Goal: Information Seeking & Learning: Learn about a topic

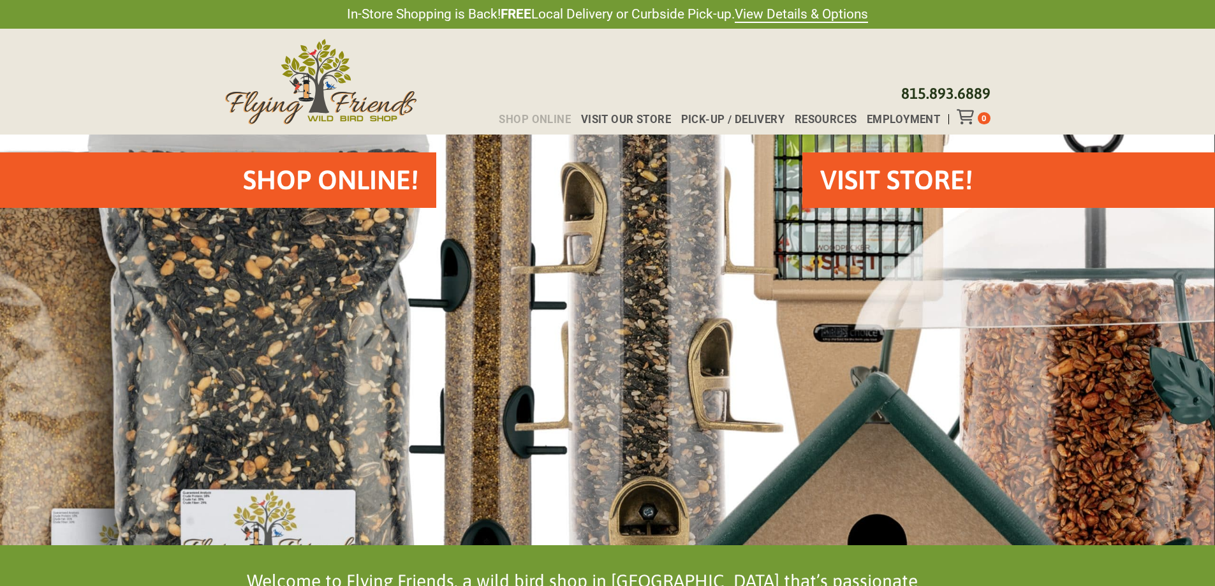
click at [550, 122] on span "Shop Online" at bounding box center [535, 119] width 72 height 11
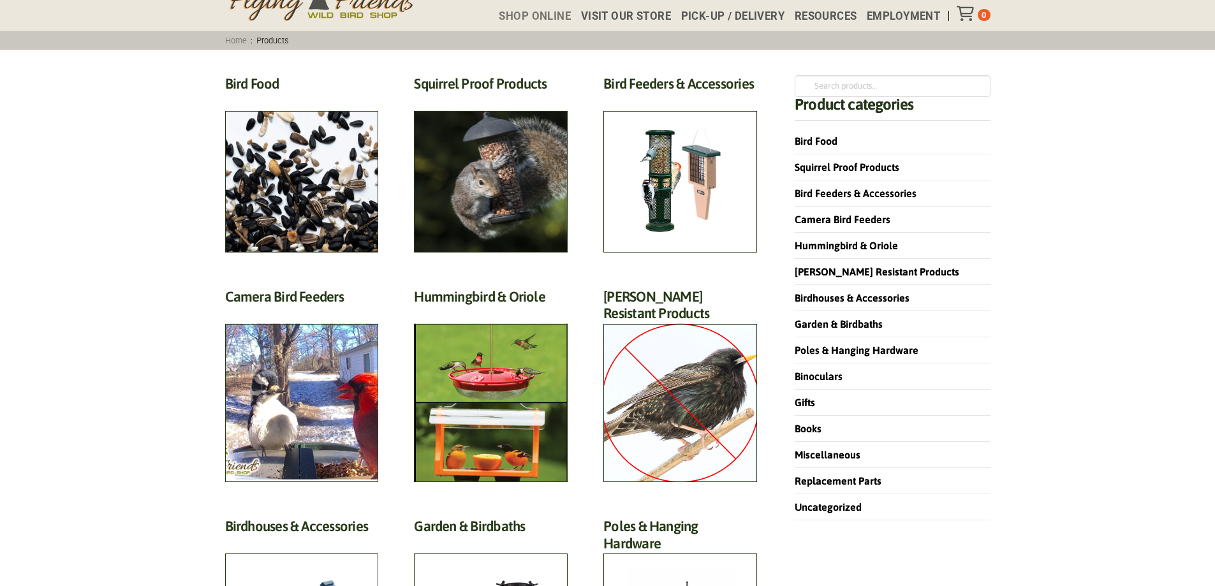
scroll to position [255, 0]
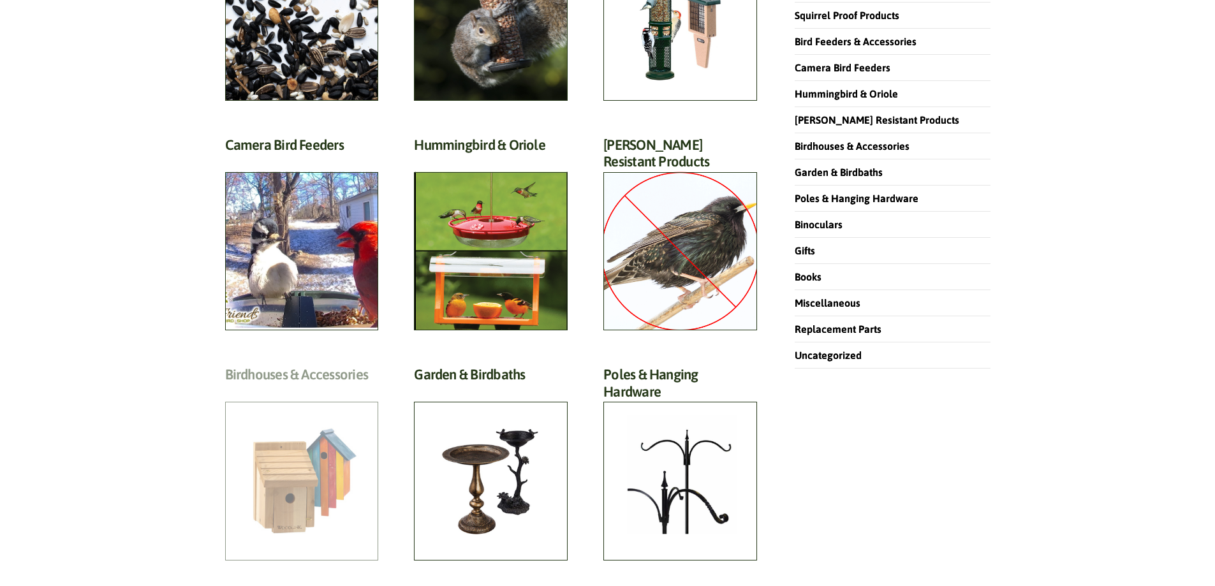
click at [291, 390] on h2 "Birdhouses & Accessories (57)" at bounding box center [302, 378] width 154 height 24
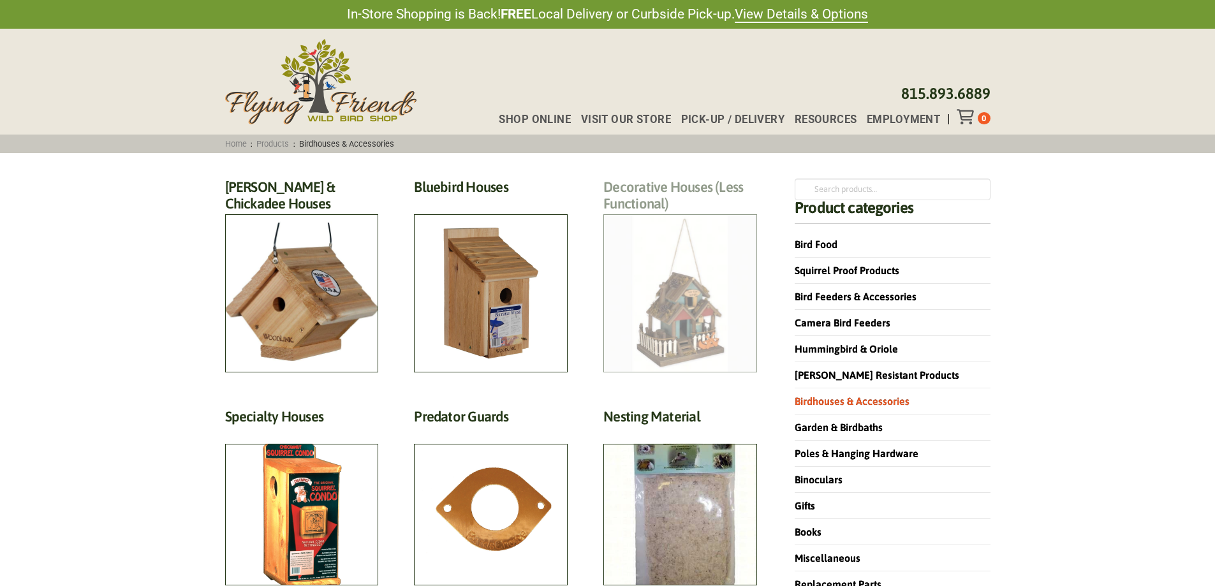
click at [676, 219] on h2 "Decorative Houses (Less Functional) (3)" at bounding box center [681, 199] width 154 height 41
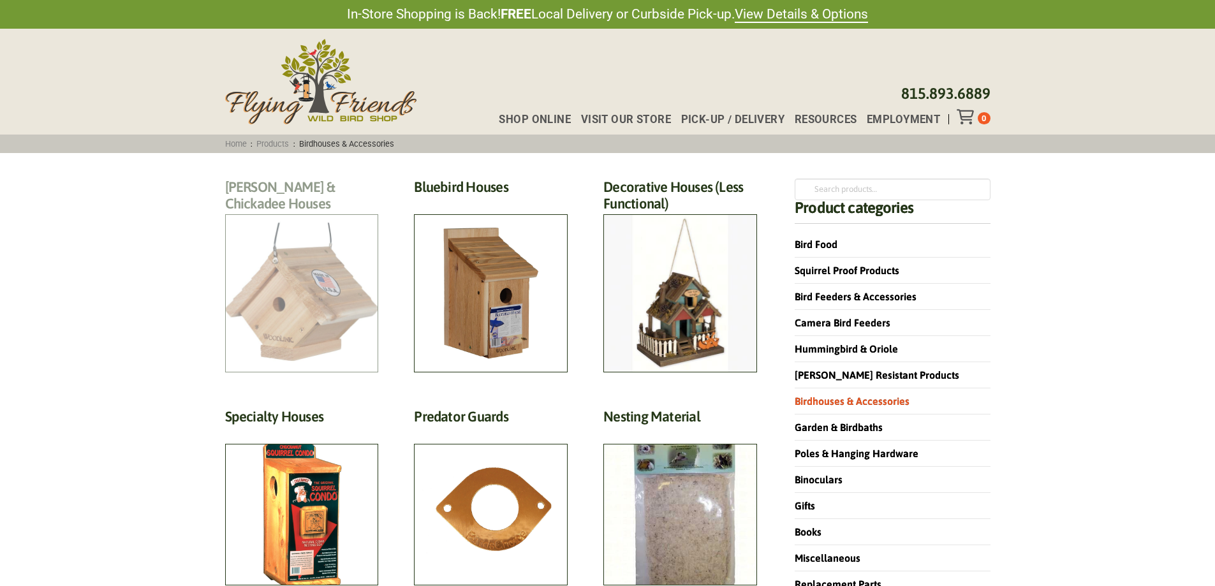
click at [271, 219] on h2 "Wren & Chickadee Houses (14)" at bounding box center [302, 199] width 154 height 41
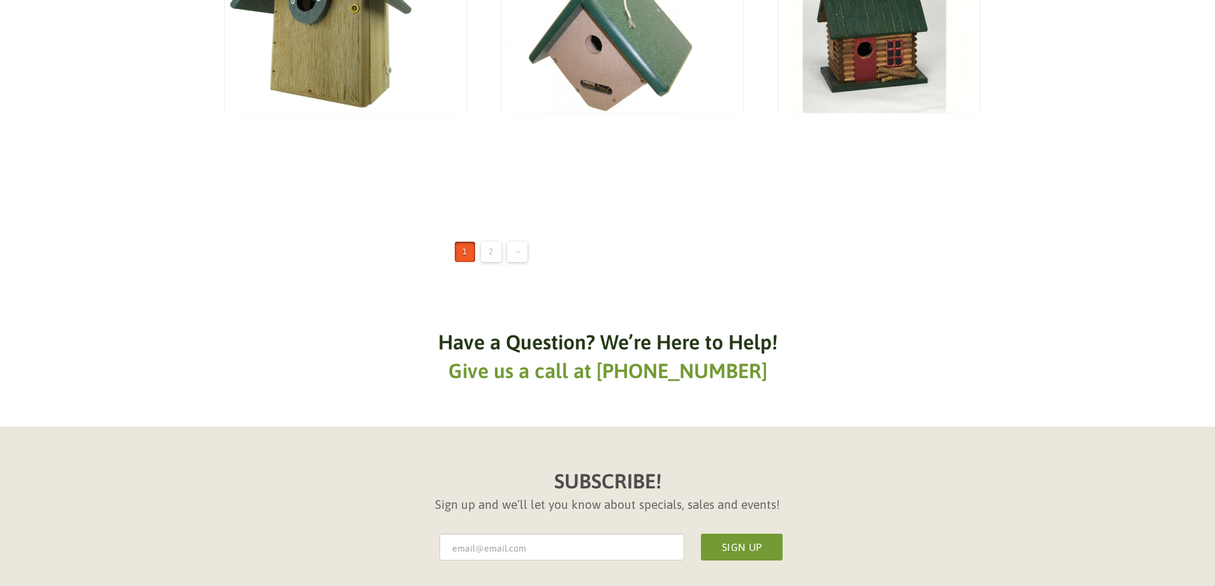
scroll to position [1914, 0]
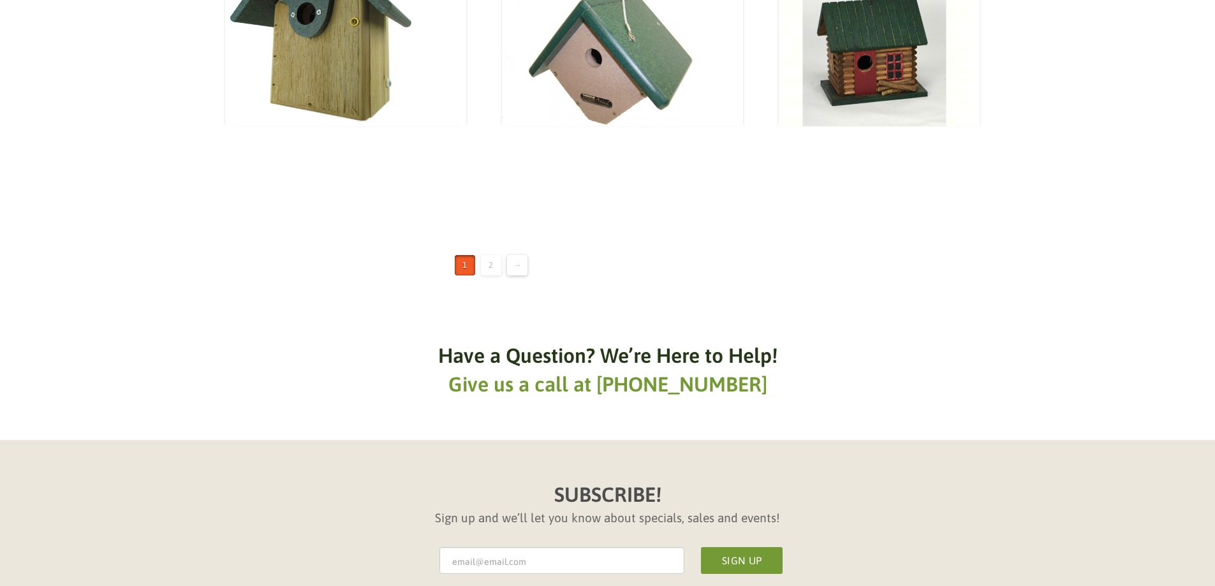
click at [493, 255] on link "2" at bounding box center [491, 265] width 20 height 20
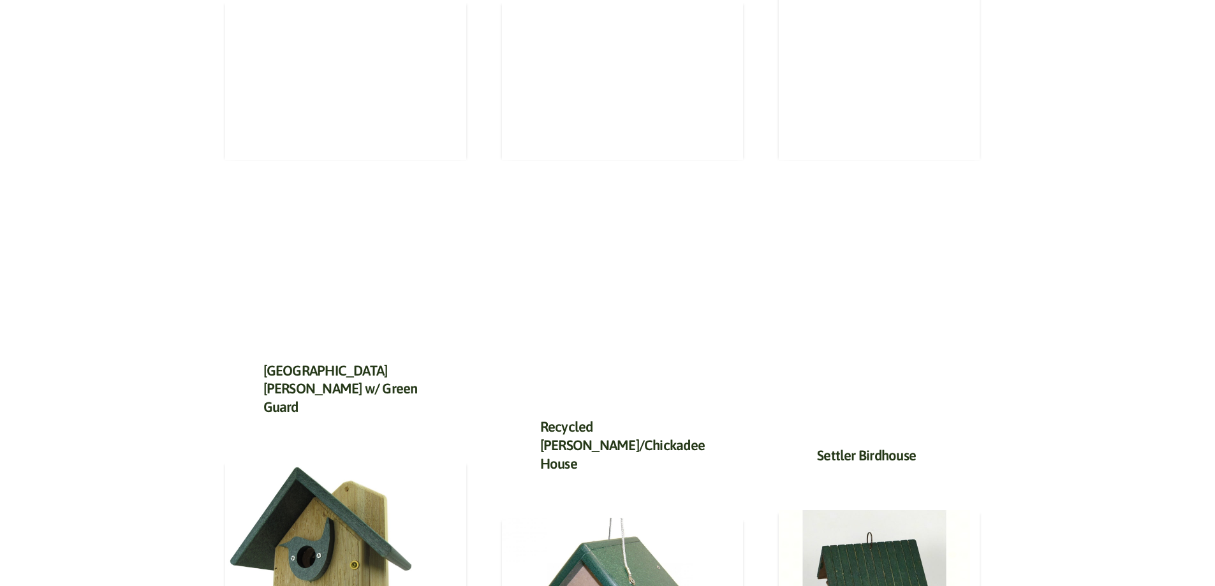
scroll to position [1148, 0]
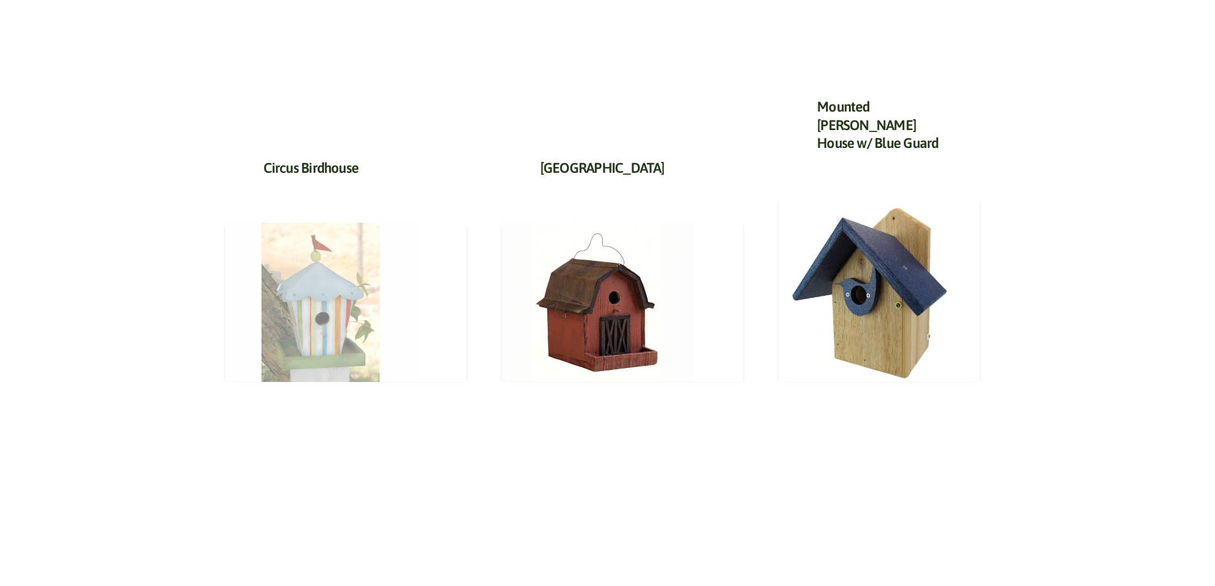
click at [348, 284] on img at bounding box center [320, 303] width 191 height 160
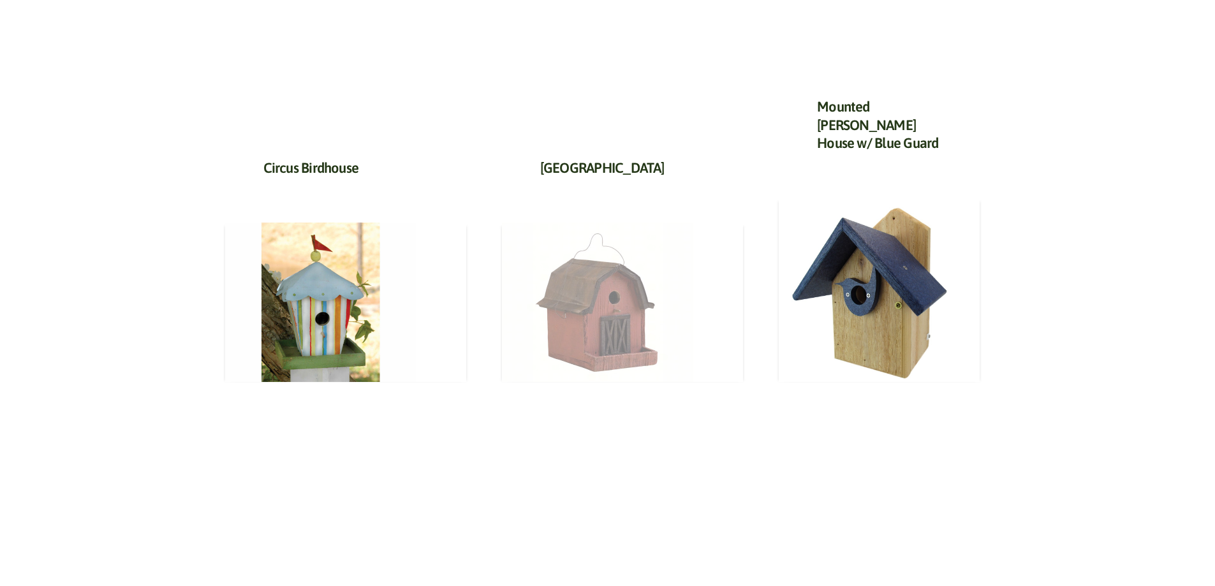
click at [508, 237] on img at bounding box center [597, 303] width 191 height 160
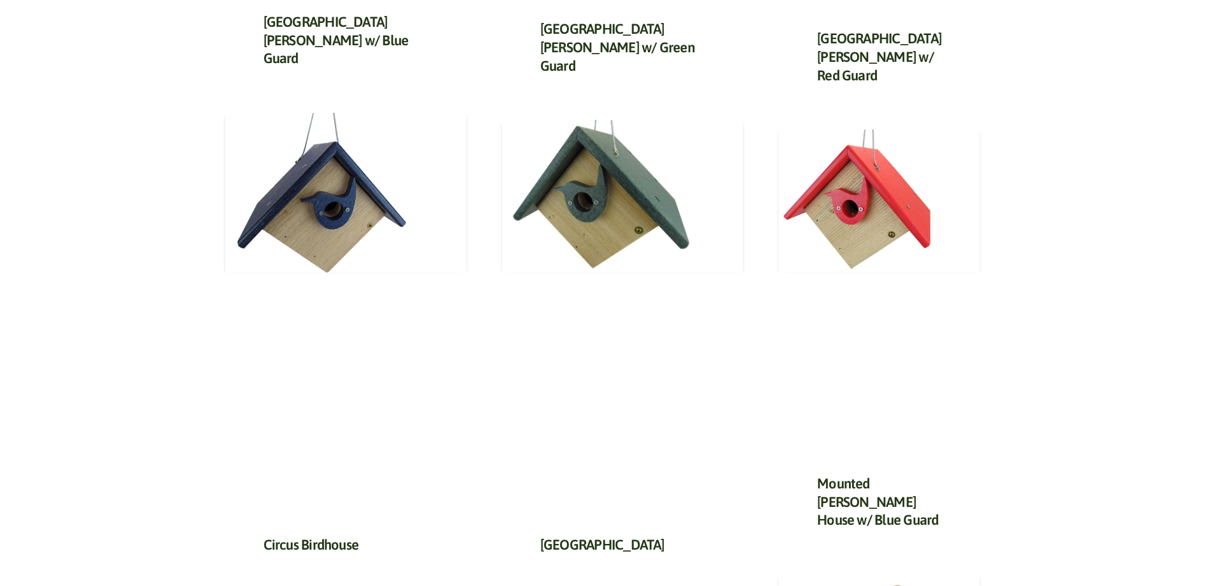
scroll to position [574, 0]
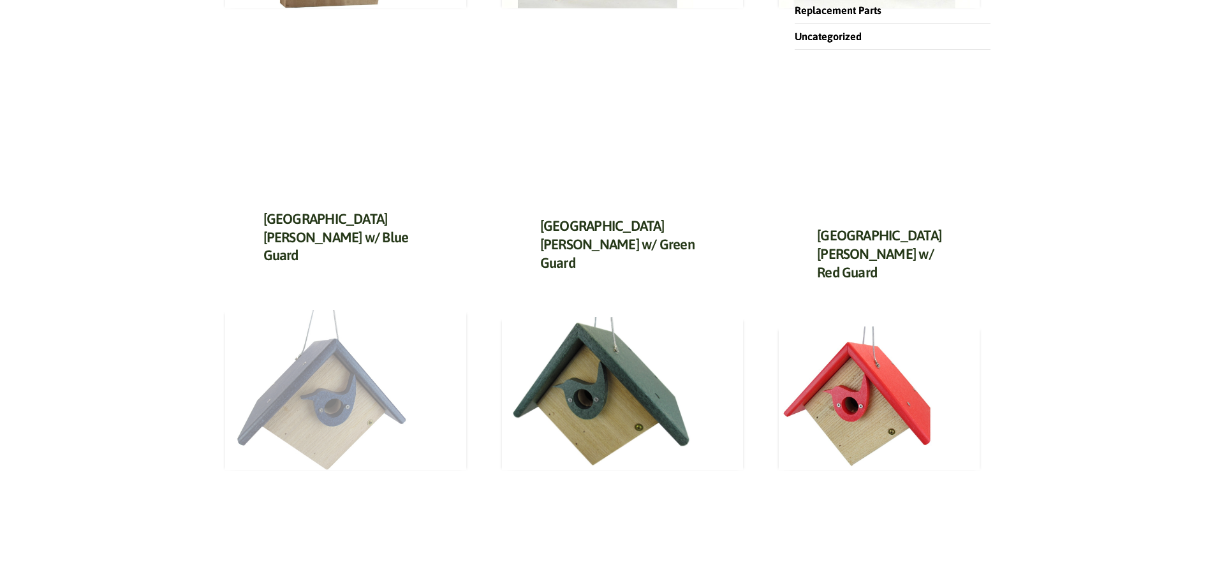
click at [332, 378] on img at bounding box center [320, 390] width 191 height 160
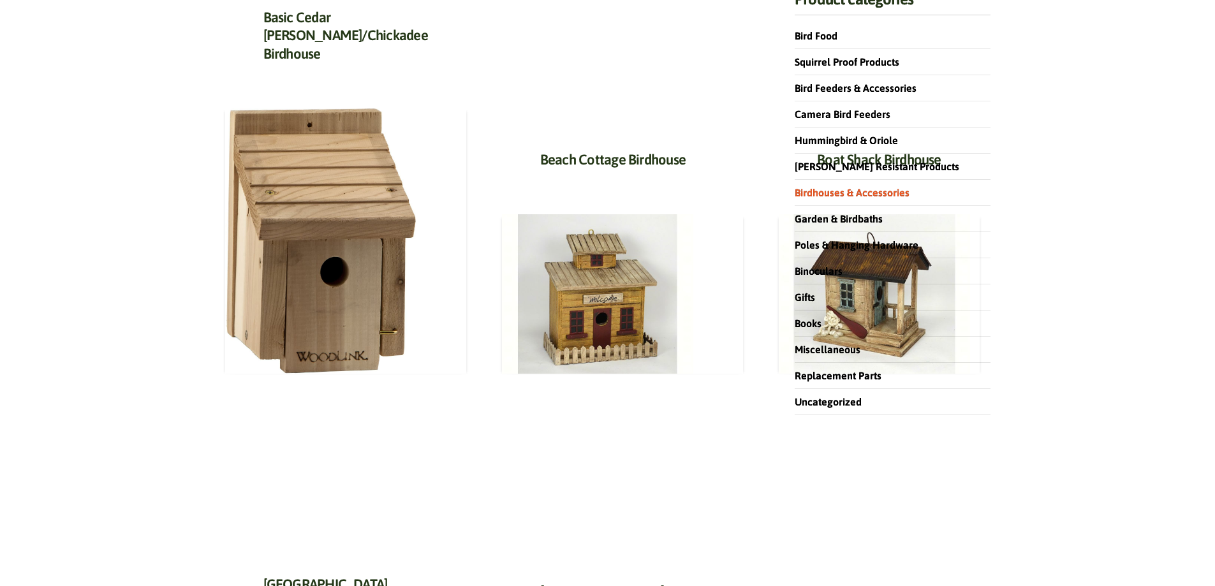
scroll to position [191, 0]
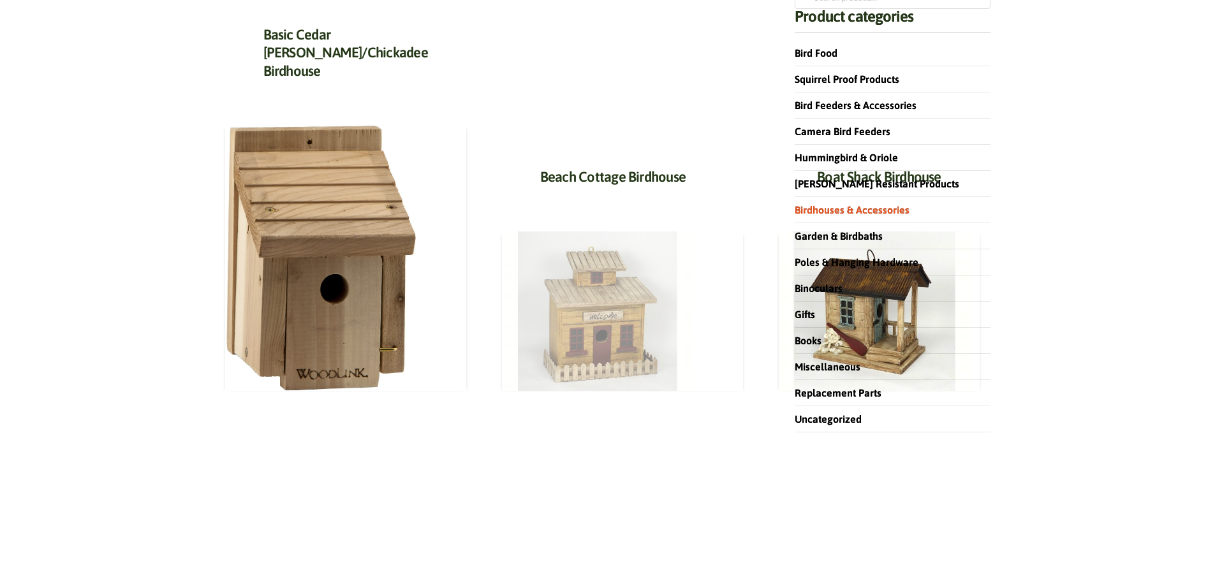
click at [530, 315] on img at bounding box center [597, 312] width 191 height 160
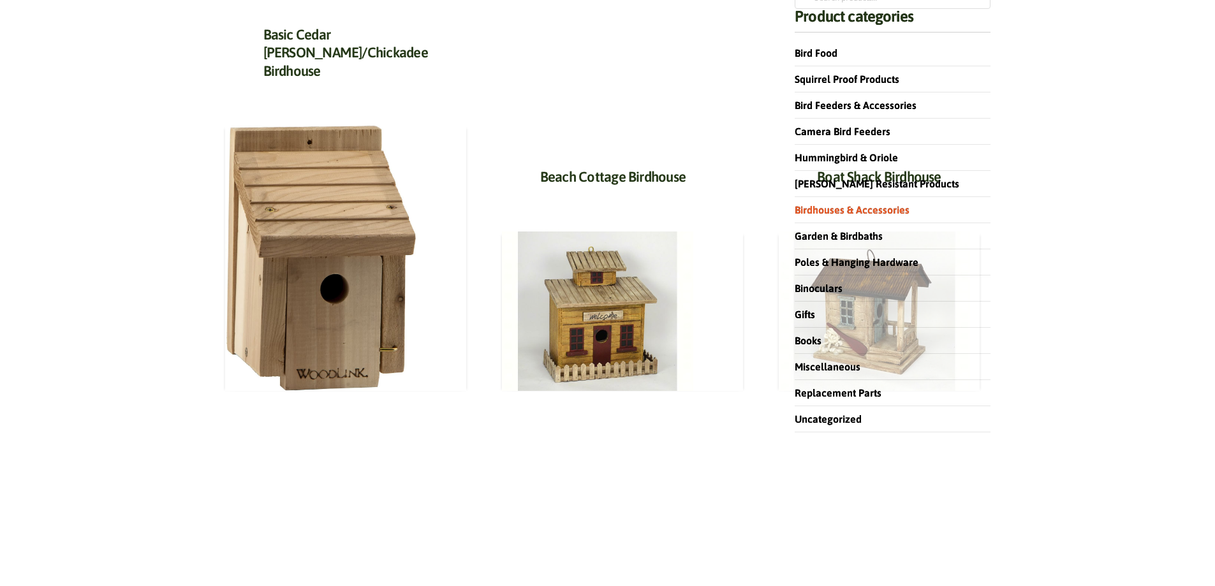
click at [779, 327] on img at bounding box center [874, 312] width 191 height 160
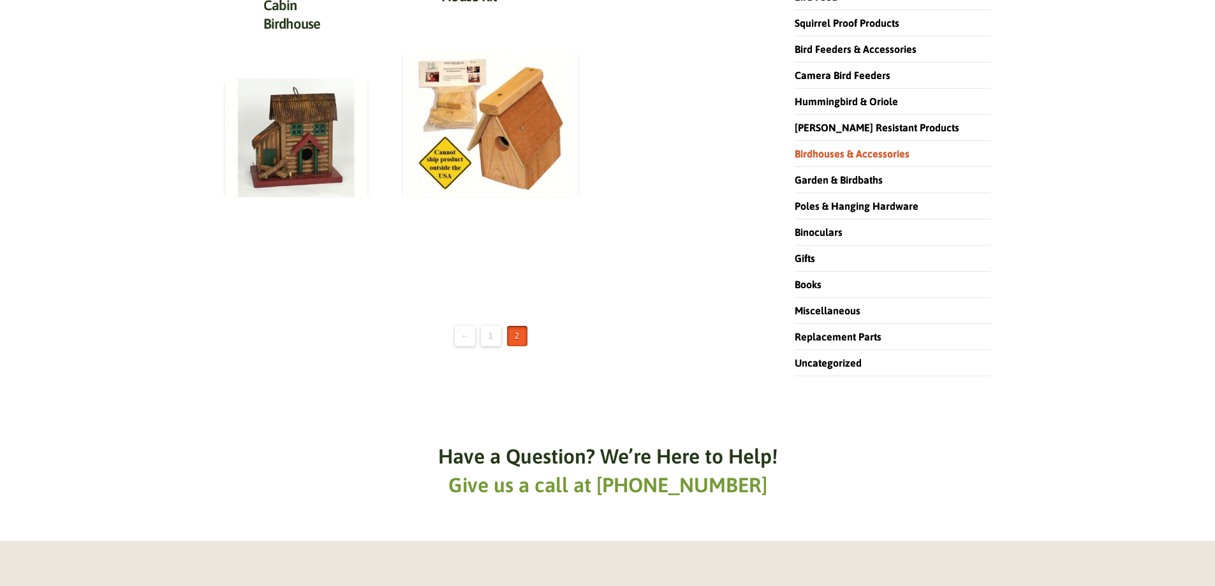
scroll to position [255, 0]
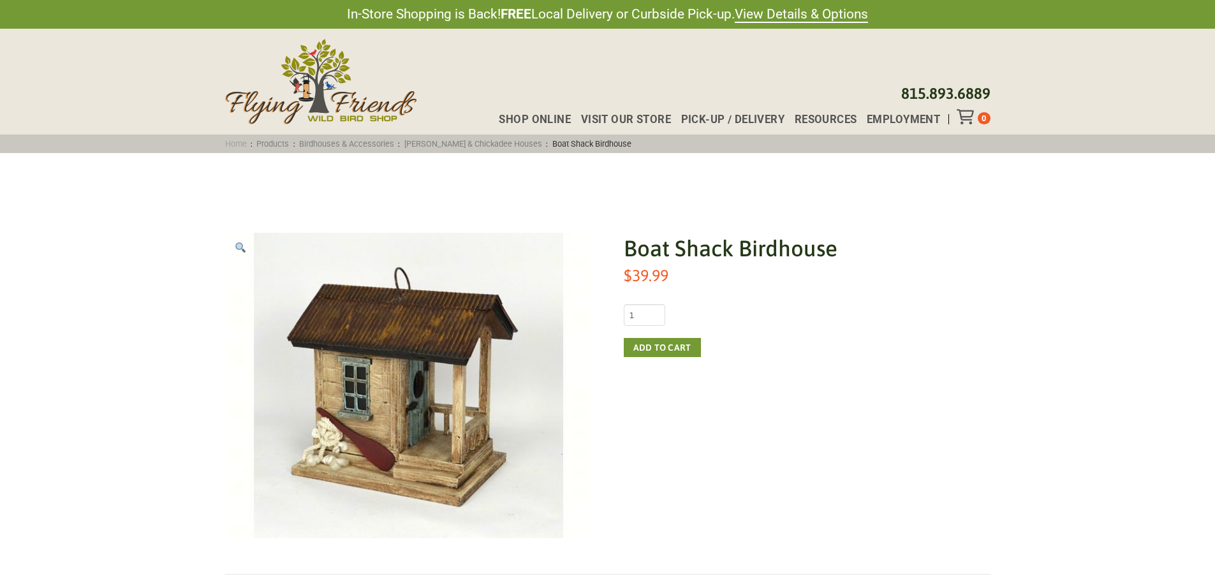
click at [237, 144] on link "Home" at bounding box center [236, 144] width 30 height 10
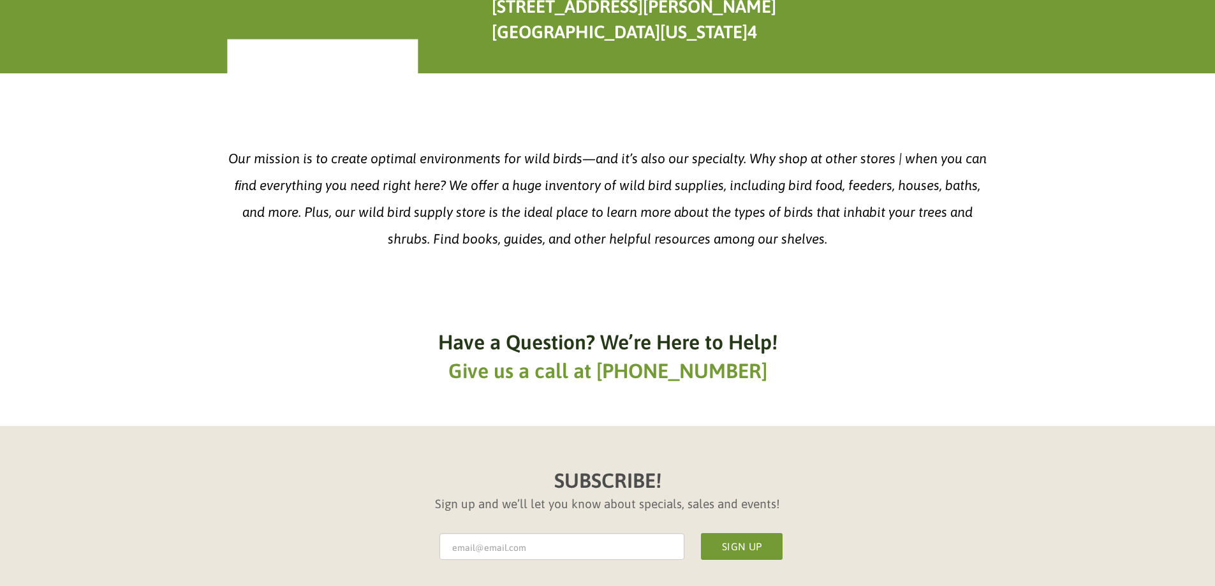
scroll to position [2348, 0]
